Goal: Information Seeking & Learning: Learn about a topic

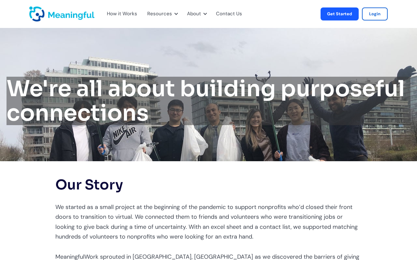
scroll to position [1223, 0]
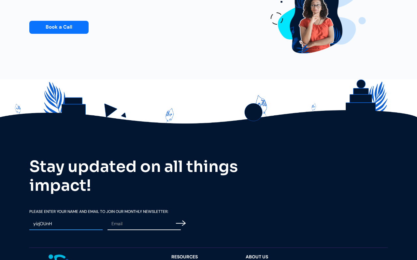
type input "yizjOUnH"
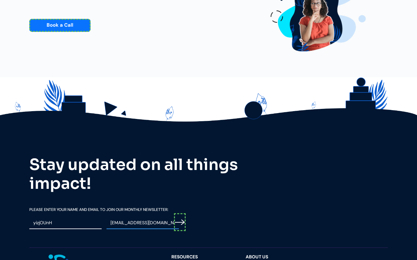
scroll to position [1225, 0]
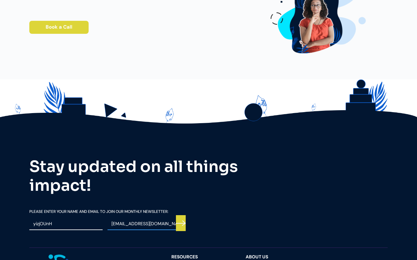
type input "[EMAIL_ADDRESS][DOMAIN_NAME]"
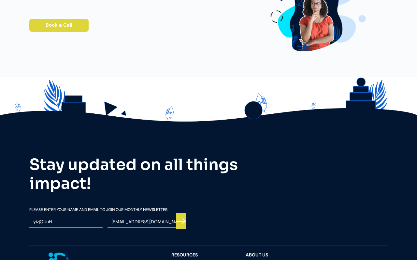
scroll to position [1223, 0]
